Goal: Information Seeking & Learning: Learn about a topic

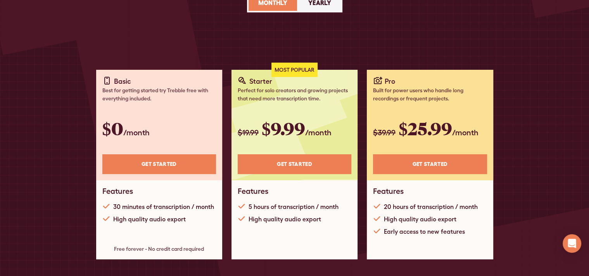
scroll to position [127, 0]
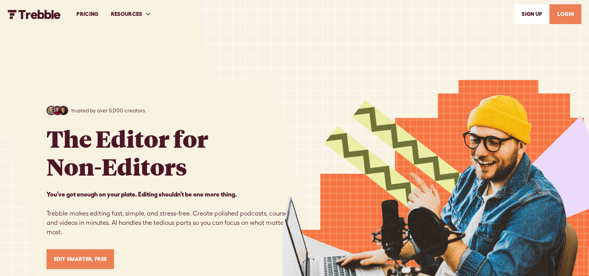
click at [86, 13] on link "PRICING" at bounding box center [87, 14] width 34 height 27
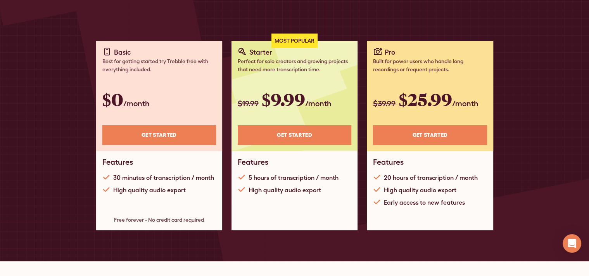
scroll to position [153, 0]
